Goal: Task Accomplishment & Management: Complete application form

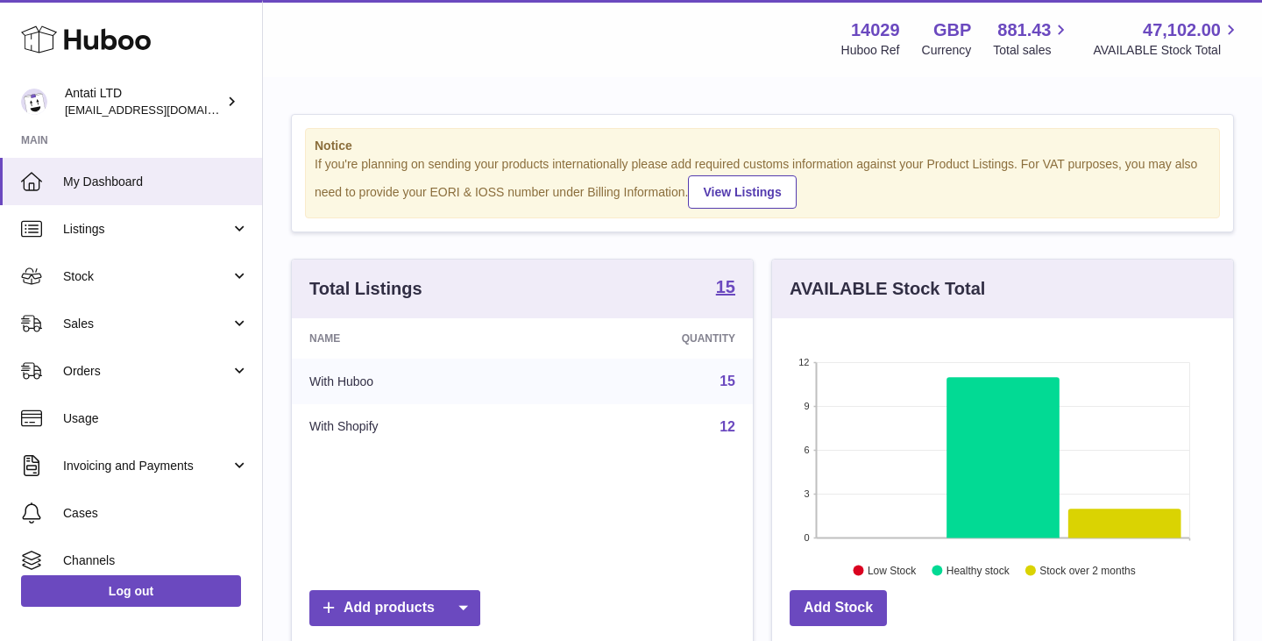
scroll to position [274, 461]
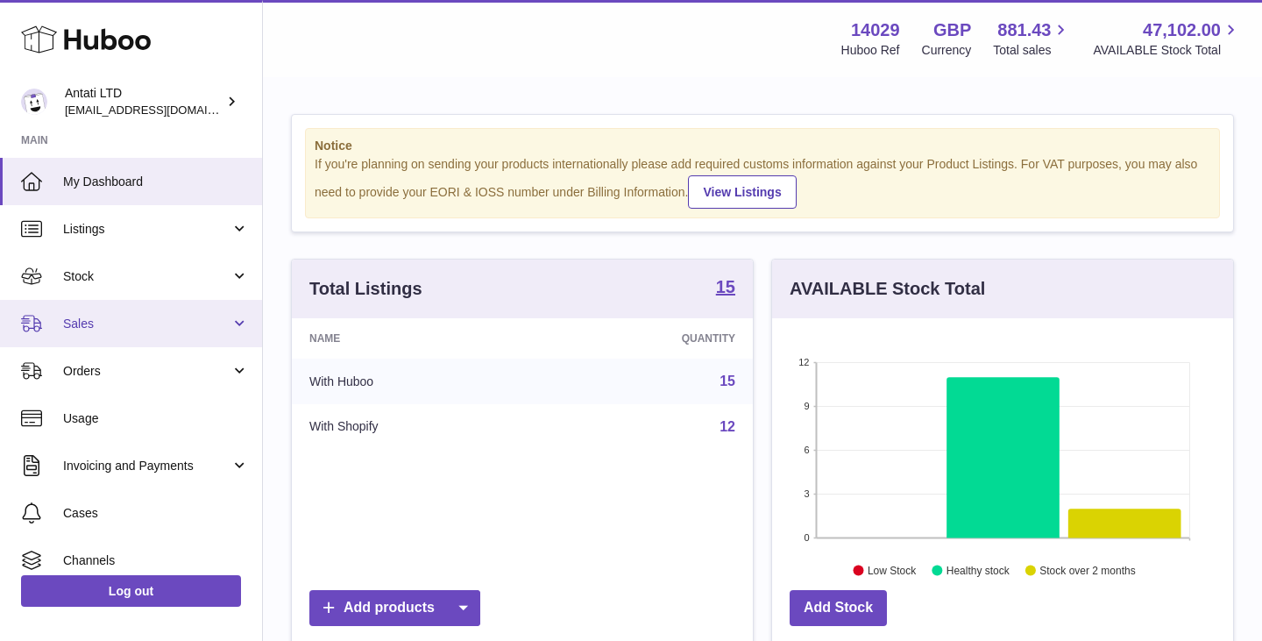
click at [146, 323] on span "Sales" at bounding box center [146, 324] width 167 height 17
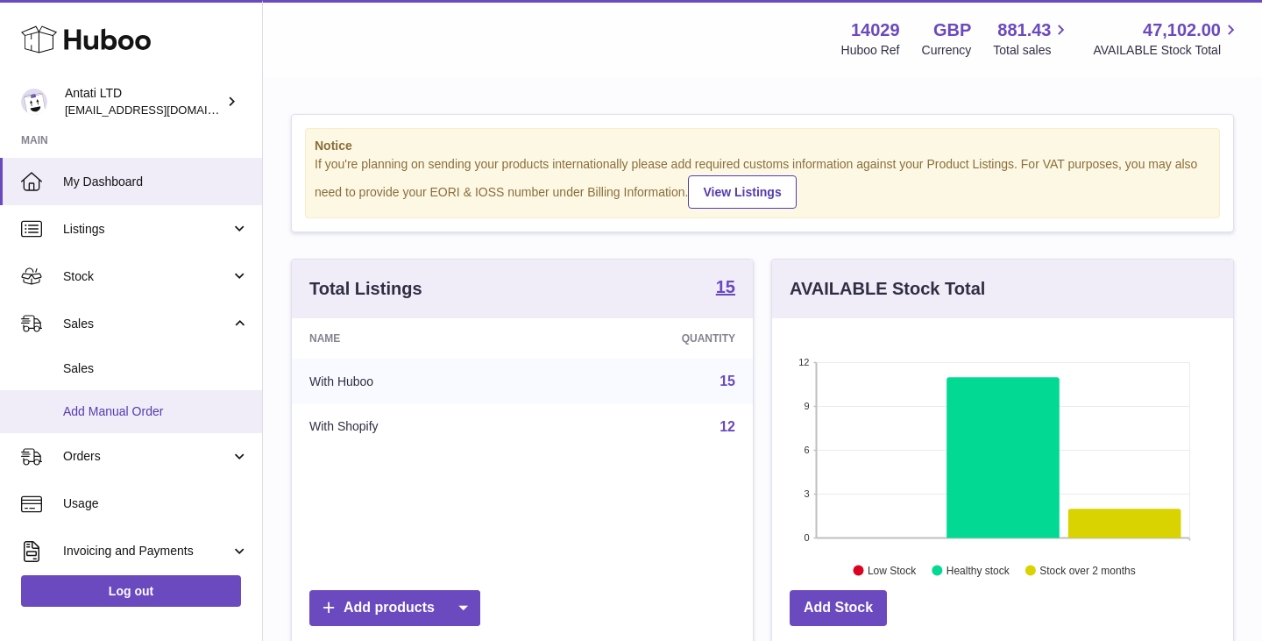
click at [116, 409] on span "Add Manual Order" at bounding box center [156, 411] width 186 height 17
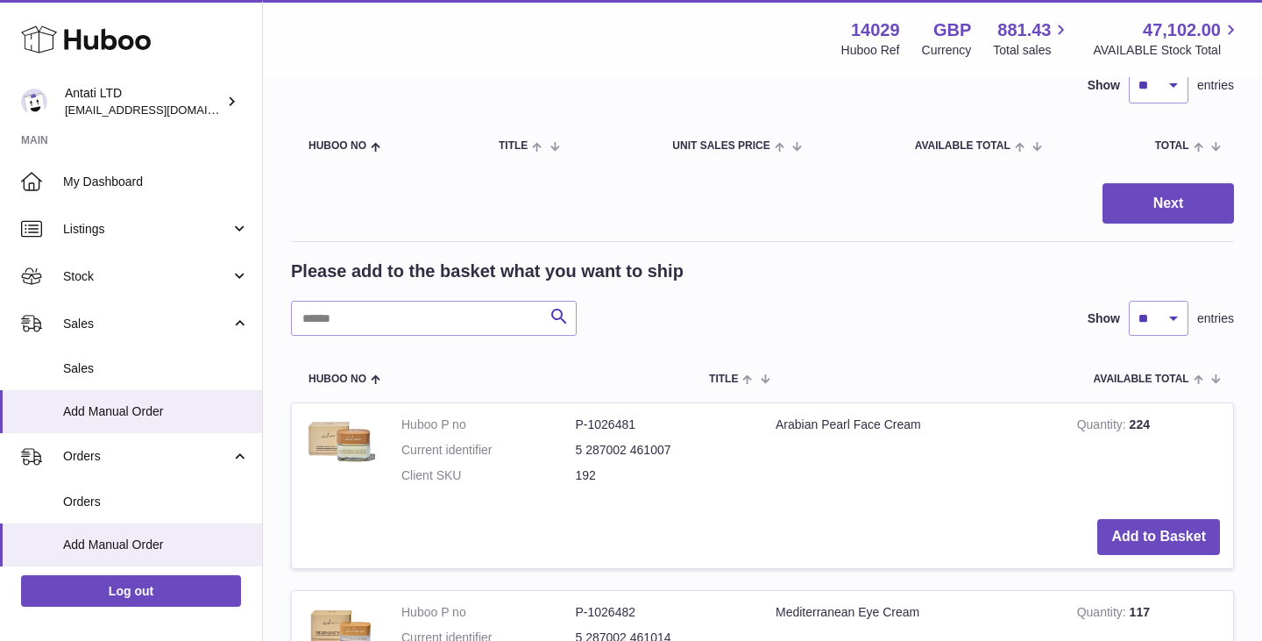
scroll to position [533, 0]
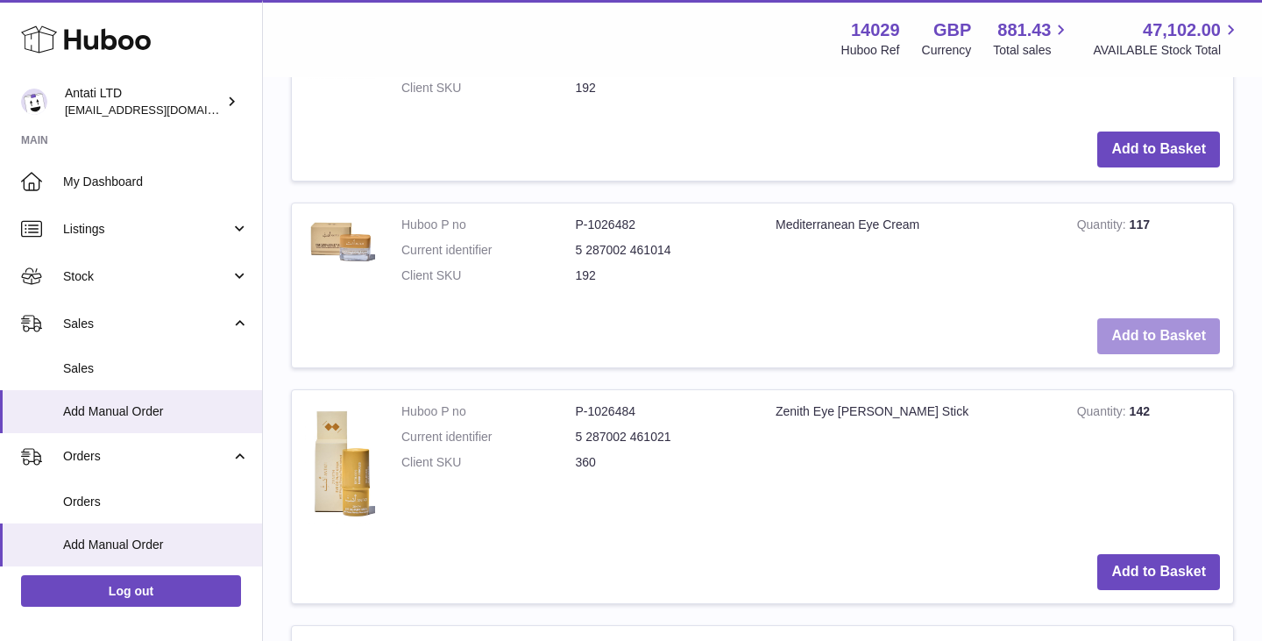
click at [1154, 330] on button "Add to Basket" at bounding box center [1159, 336] width 123 height 36
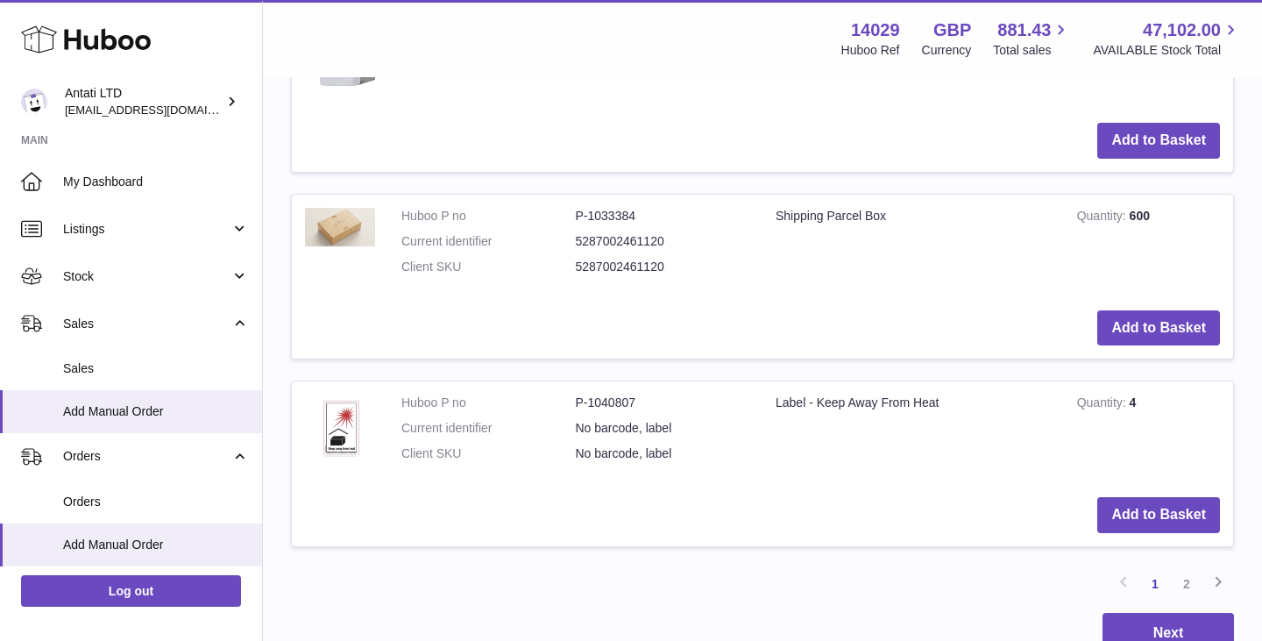
scroll to position [2550, 0]
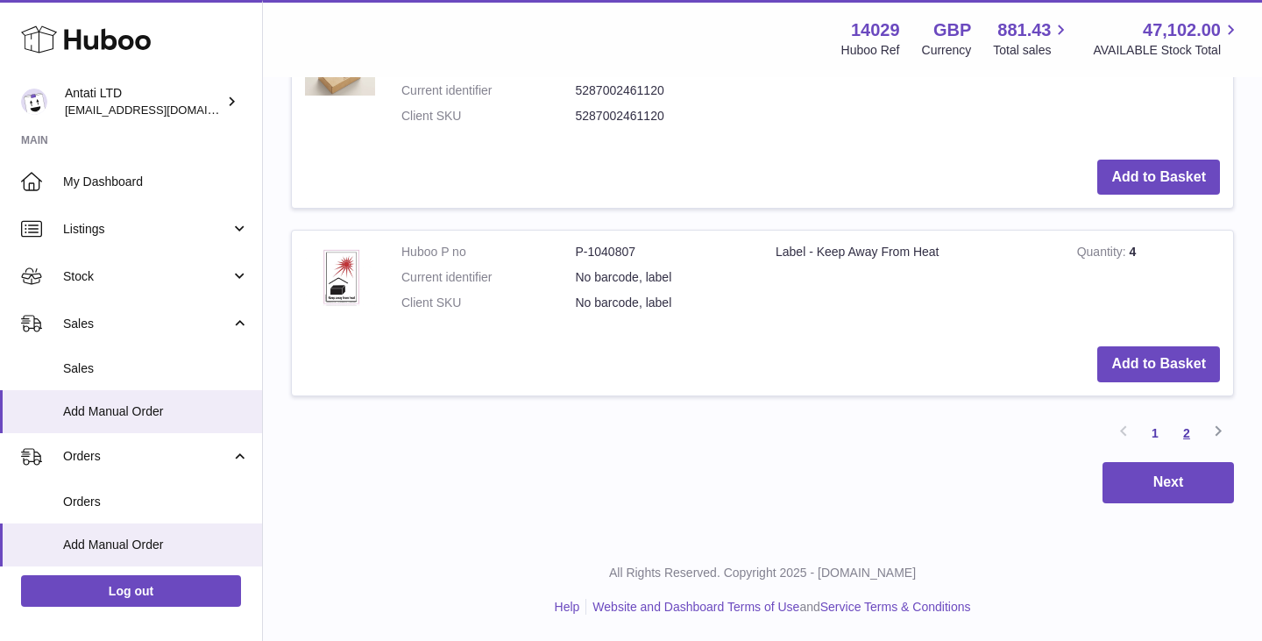
click at [1191, 428] on link "2" at bounding box center [1187, 433] width 32 height 32
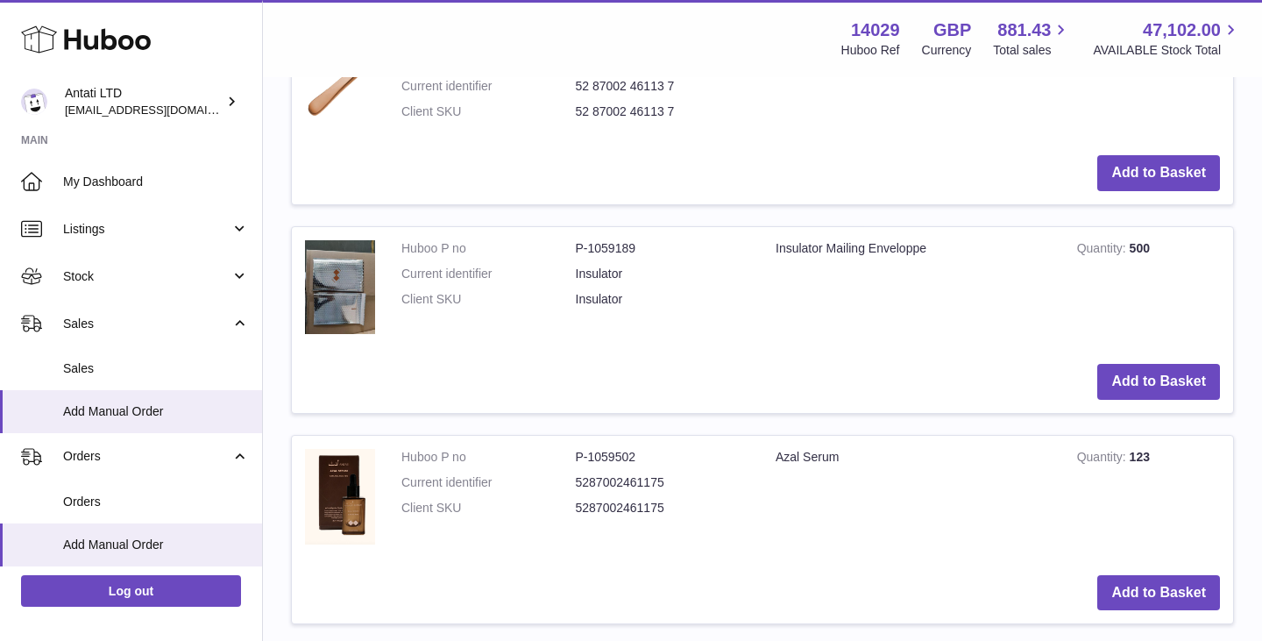
scroll to position [1083, 0]
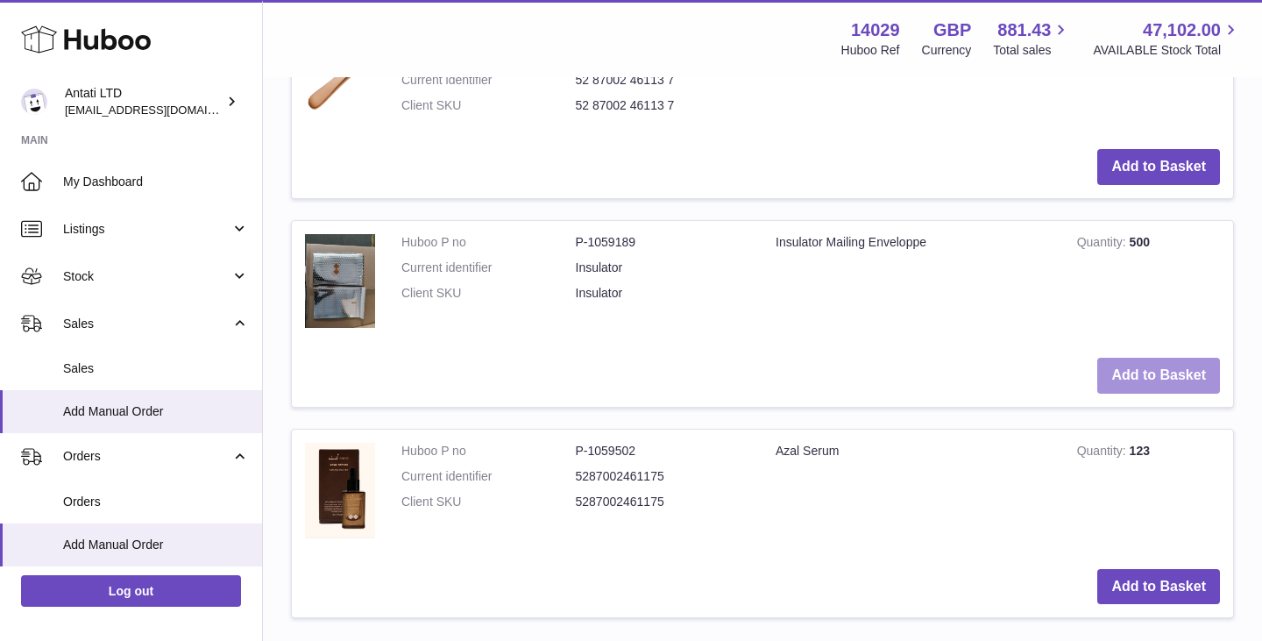
click at [1158, 371] on button "Add to Basket" at bounding box center [1159, 376] width 123 height 36
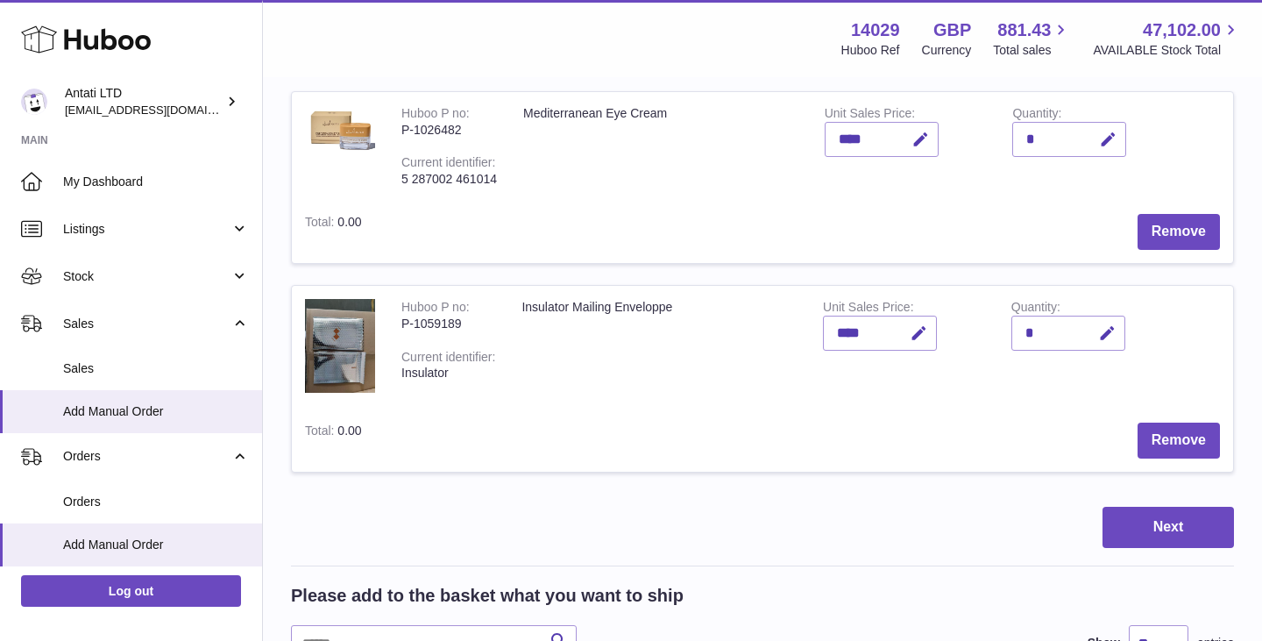
scroll to position [226, 0]
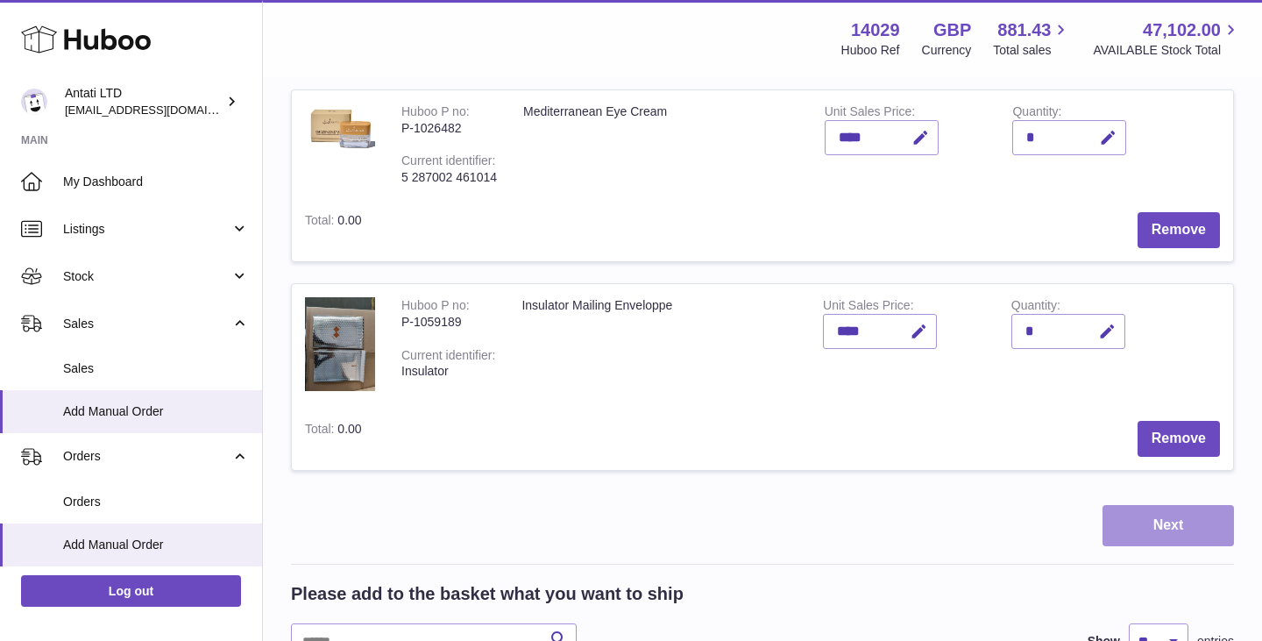
click at [1184, 532] on button "Next" at bounding box center [1168, 525] width 131 height 41
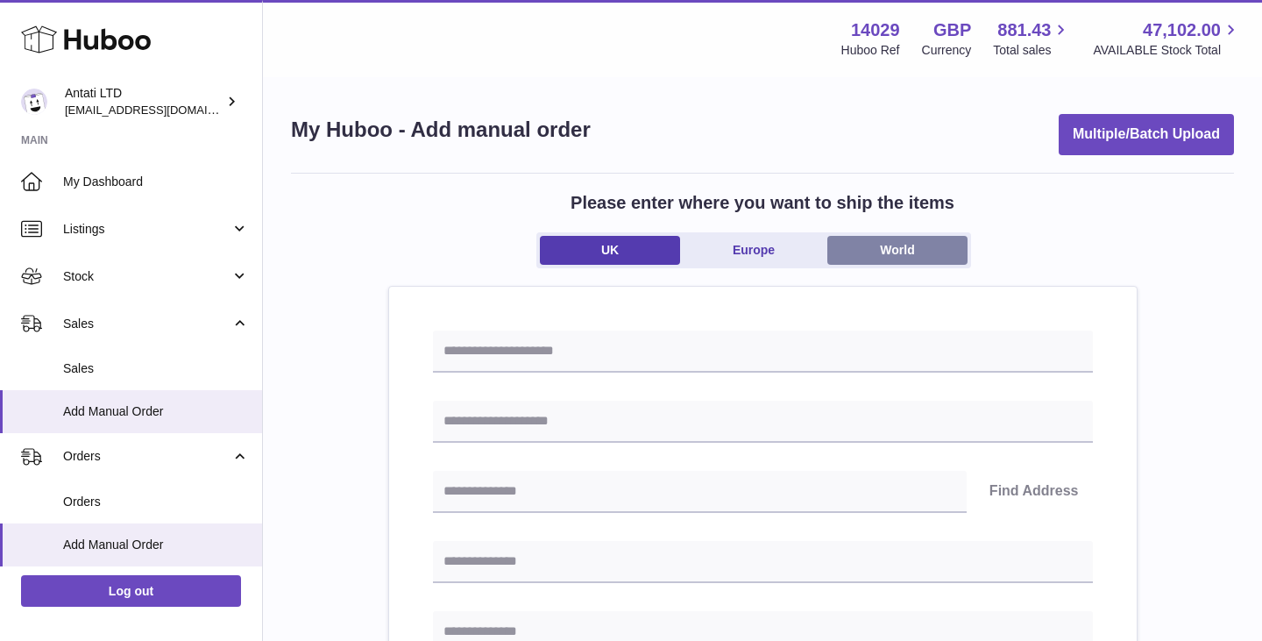
click at [906, 241] on link "World" at bounding box center [898, 250] width 140 height 29
